Goal: Information Seeking & Learning: Learn about a topic

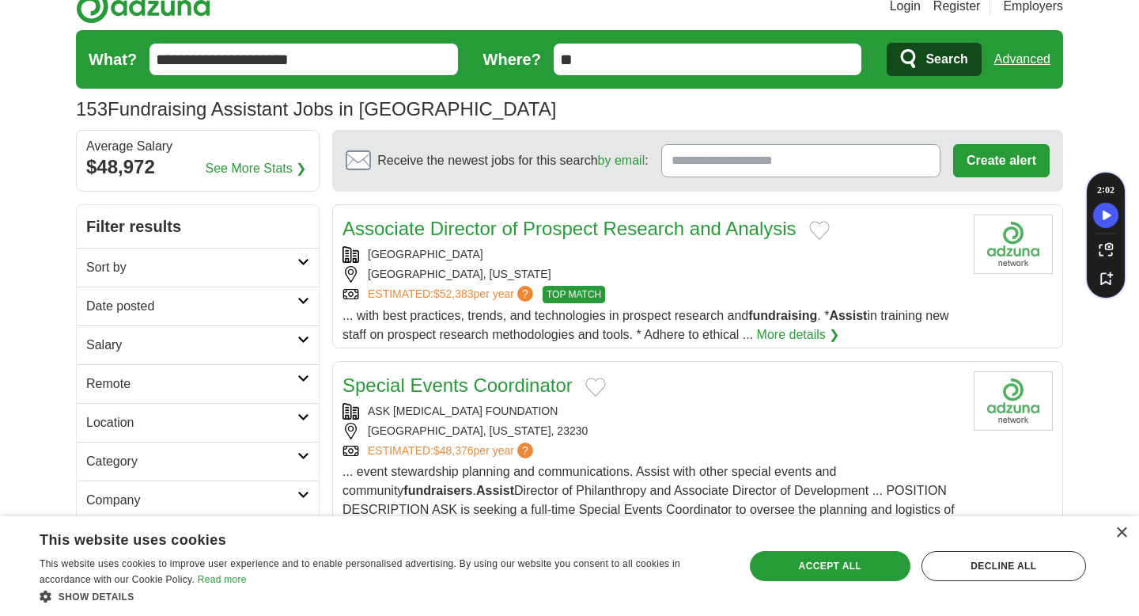
scroll to position [26, 0]
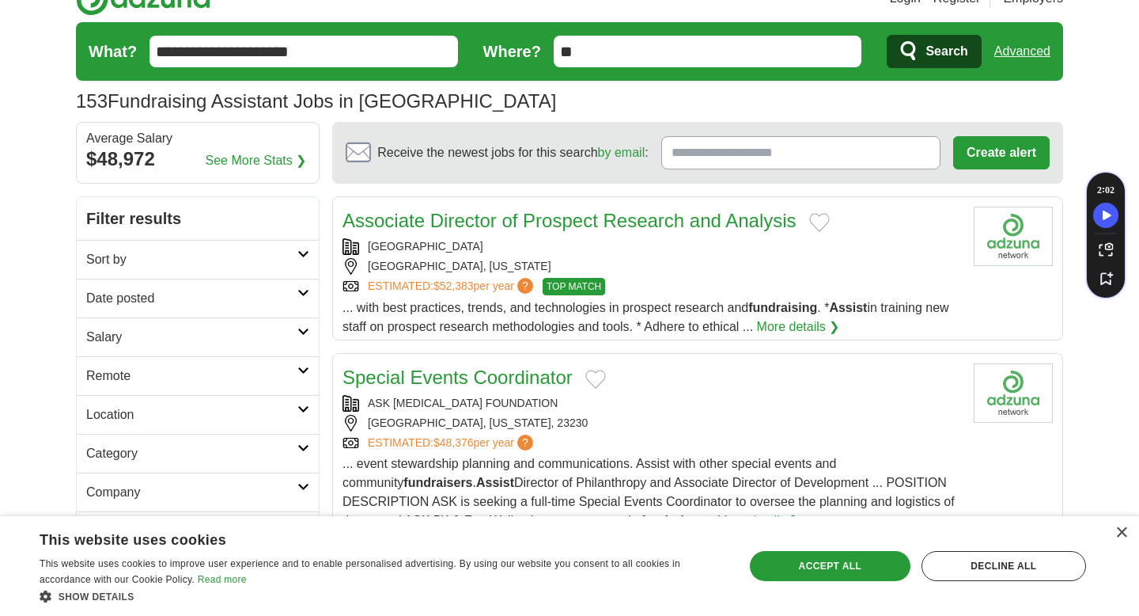
click at [302, 367] on icon at bounding box center [304, 370] width 12 height 8
click at [306, 448] on icon at bounding box center [304, 448] width 12 height 8
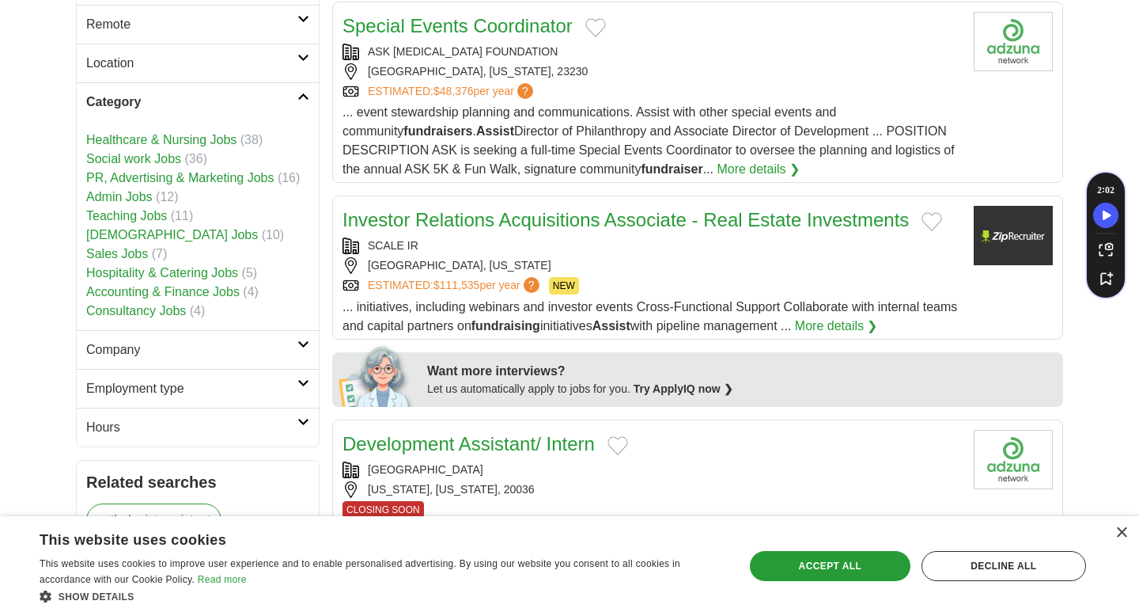
scroll to position [381, 0]
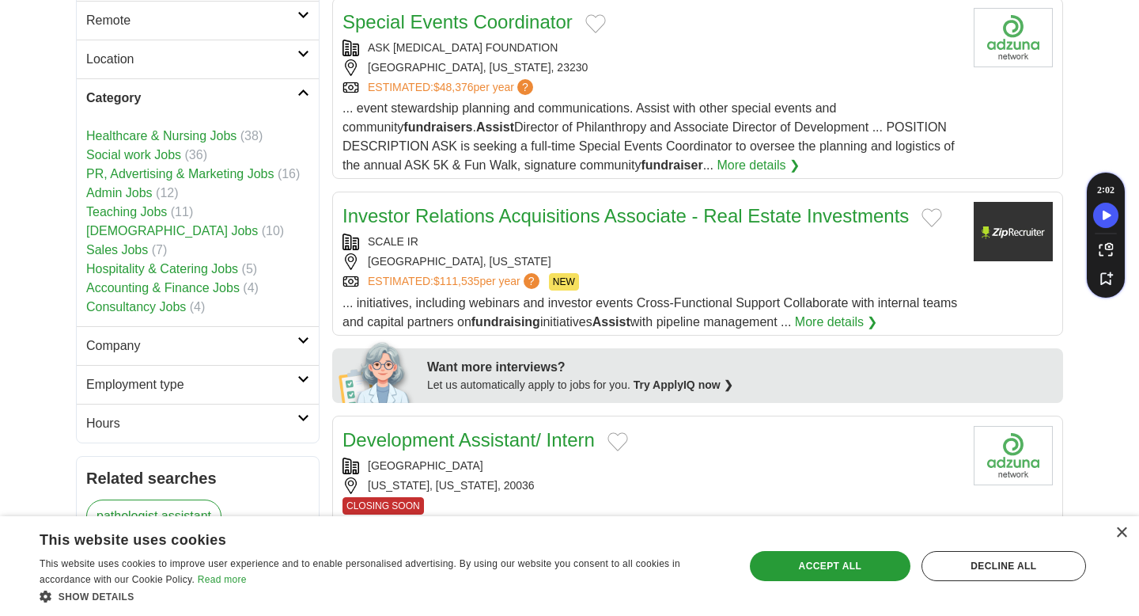
click at [292, 384] on h2 "Employment type" at bounding box center [191, 384] width 211 height 19
click at [293, 333] on link "Company" at bounding box center [198, 345] width 242 height 39
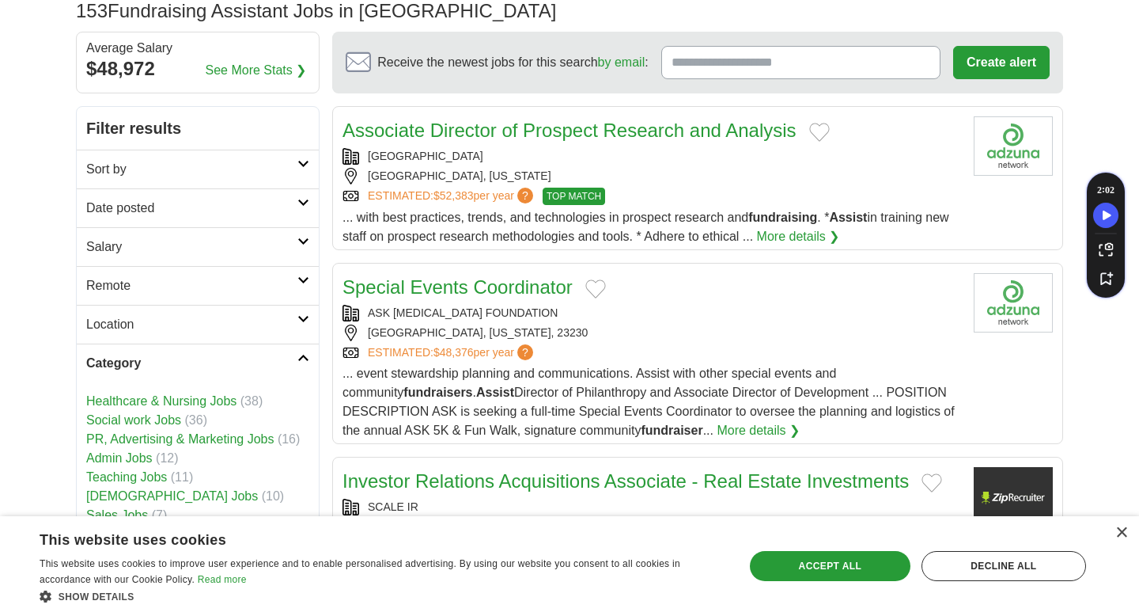
scroll to position [0, 0]
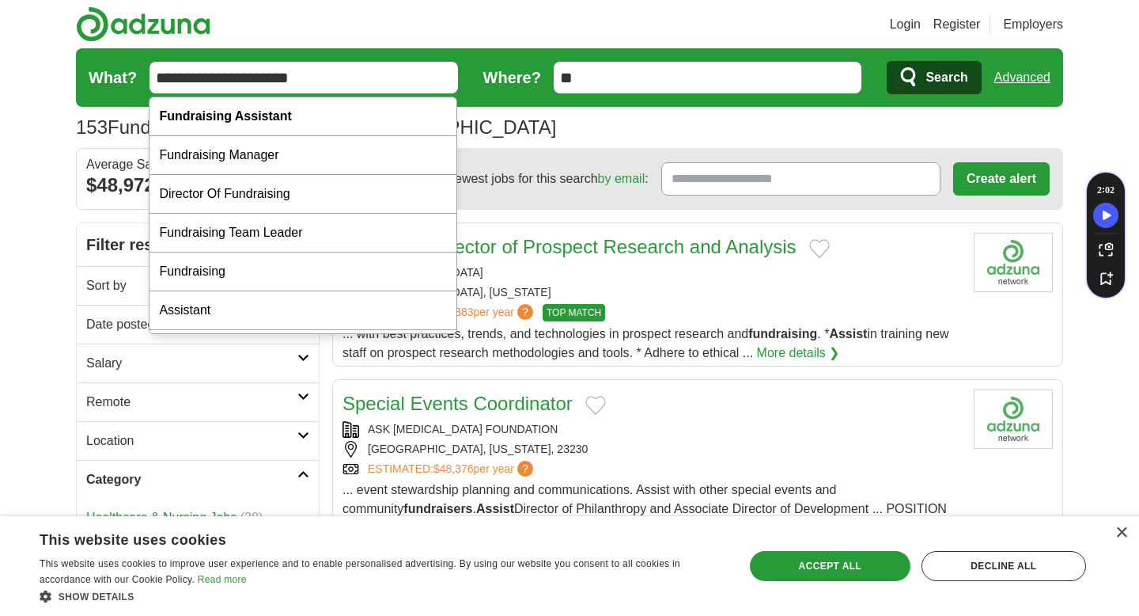
drag, startPoint x: 363, startPoint y: 85, endPoint x: 164, endPoint y: 71, distance: 199.9
click at [164, 71] on input "**********" at bounding box center [304, 78] width 309 height 32
type input "*"
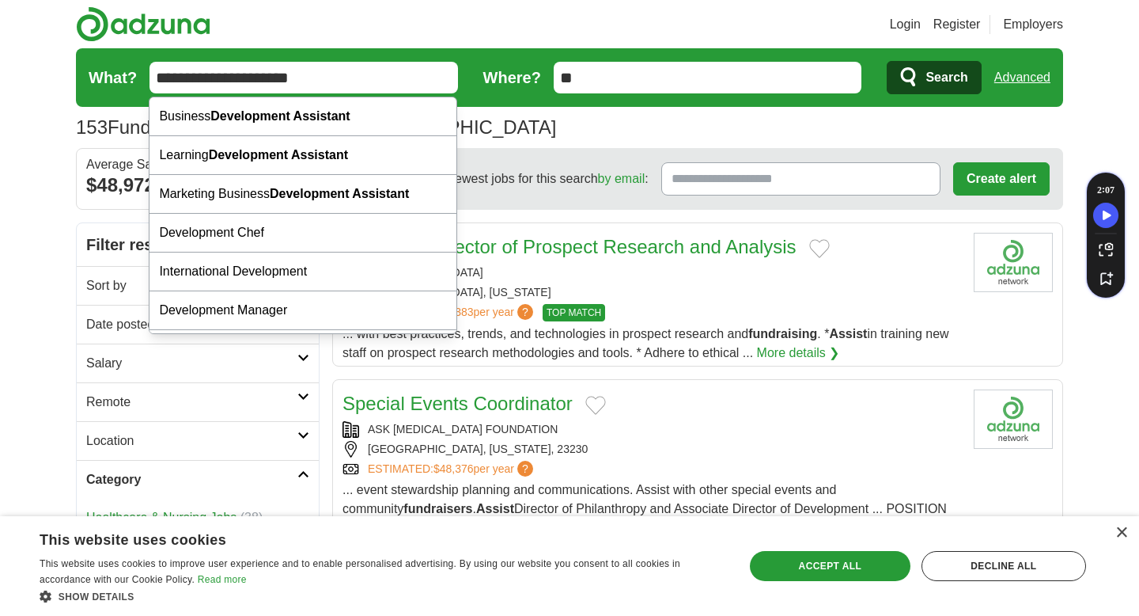
type input "**********"
click at [887, 61] on button "Search" at bounding box center [934, 77] width 94 height 33
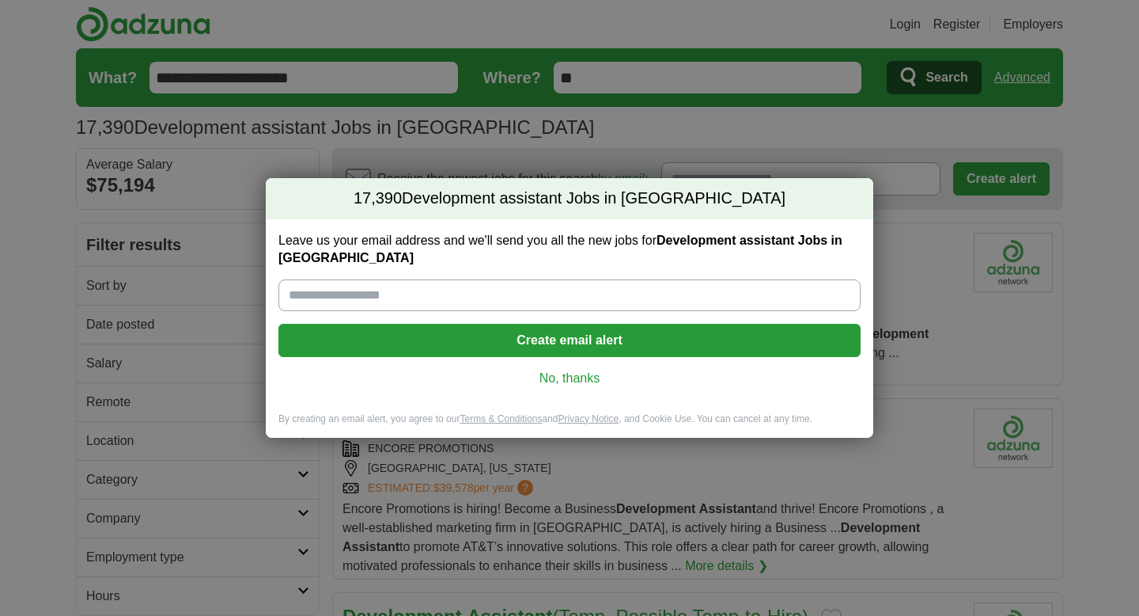
click at [567, 378] on link "No, thanks" at bounding box center [569, 378] width 557 height 17
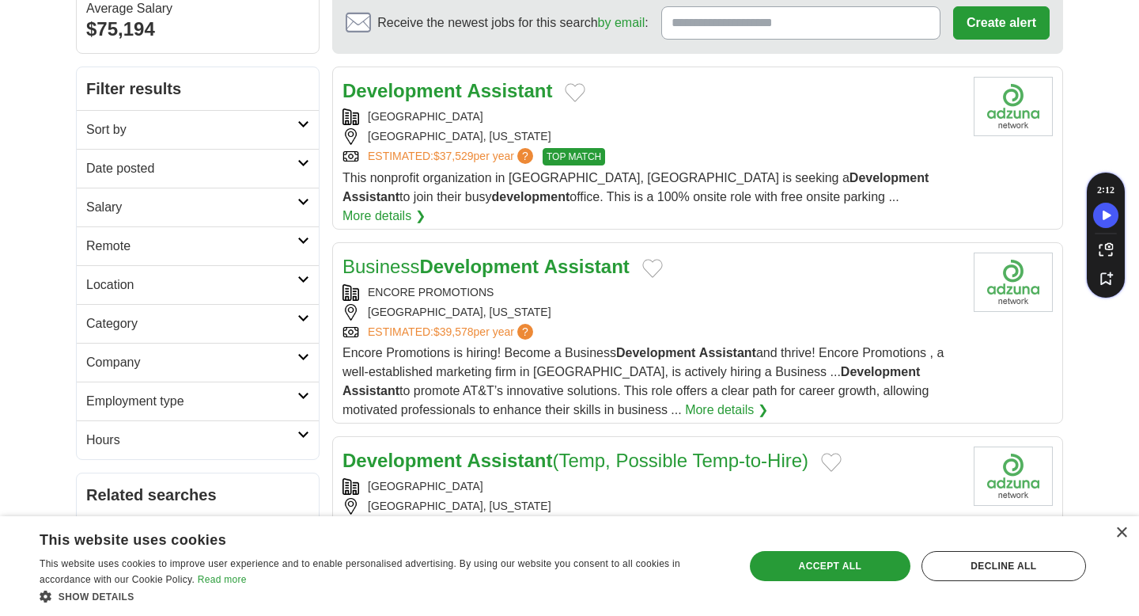
scroll to position [154, 0]
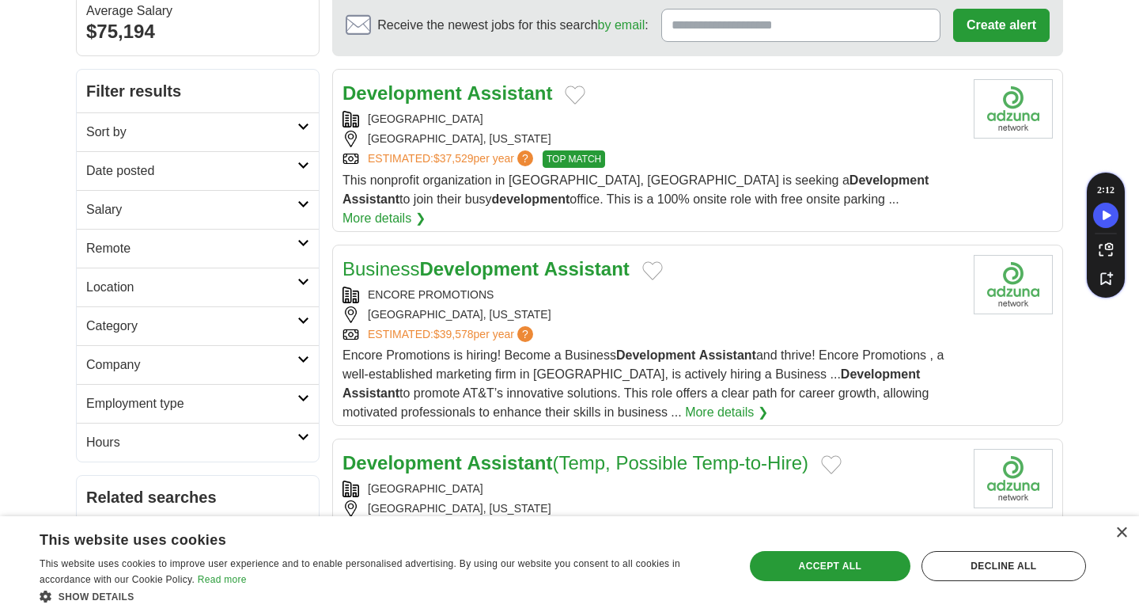
click at [305, 245] on icon at bounding box center [304, 243] width 12 height 8
click at [108, 285] on link "Remote jobs" at bounding box center [121, 285] width 71 height 13
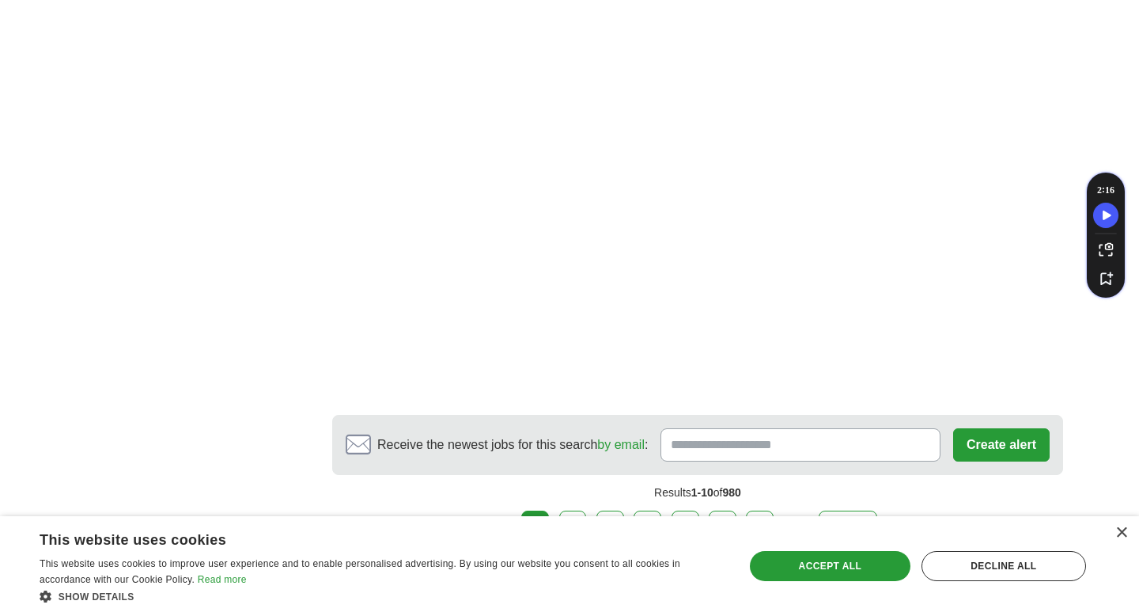
scroll to position [2722, 0]
